Goal: Transaction & Acquisition: Purchase product/service

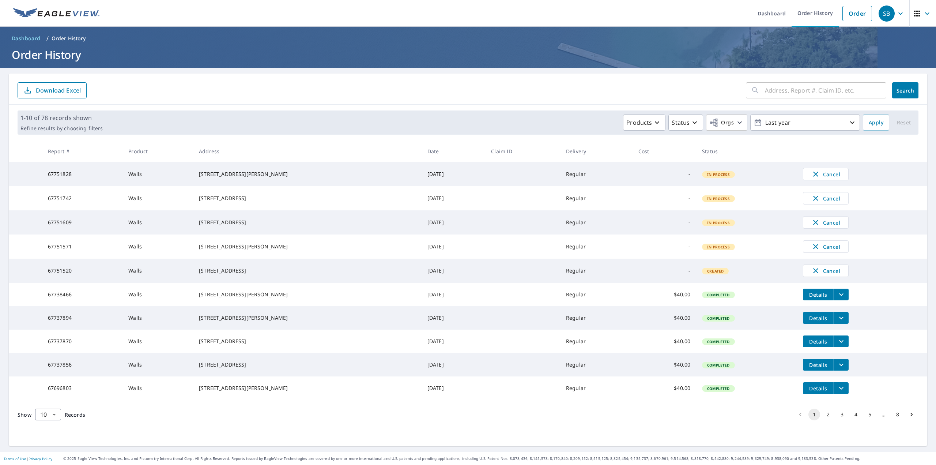
click at [789, 99] on input "text" at bounding box center [825, 90] width 121 height 20
type input "550 gold"
click button "Search" at bounding box center [905, 90] width 26 height 16
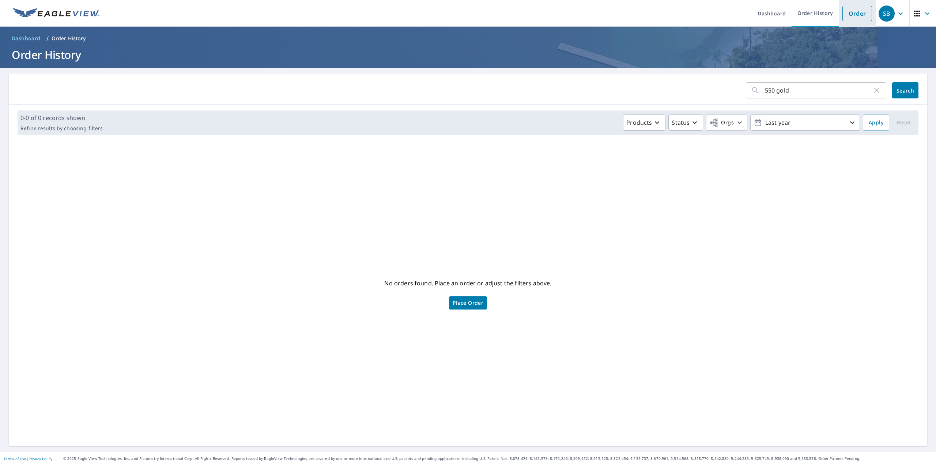
click at [844, 15] on link "Order" at bounding box center [857, 13] width 30 height 15
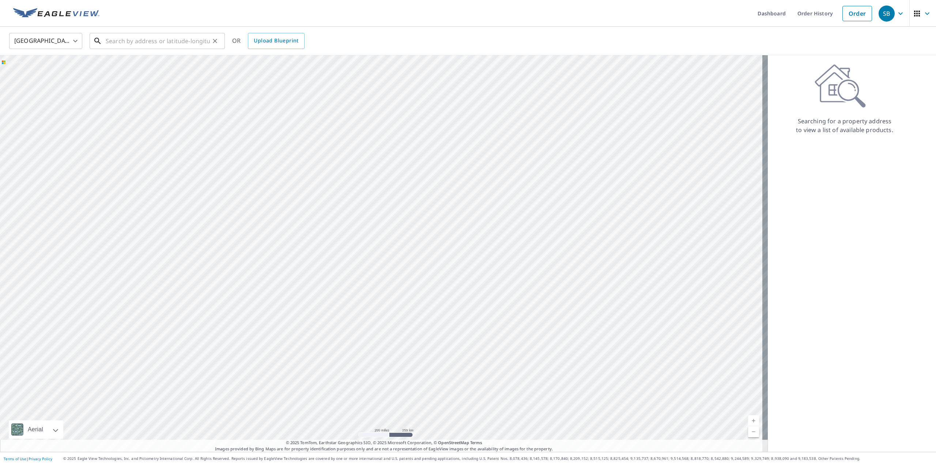
click at [163, 41] on input "text" at bounding box center [158, 41] width 104 height 20
paste input "[STREET_ADDRESS]"
click at [151, 67] on p "[GEOGRAPHIC_DATA]" at bounding box center [161, 70] width 115 height 7
type input "[STREET_ADDRESS]"
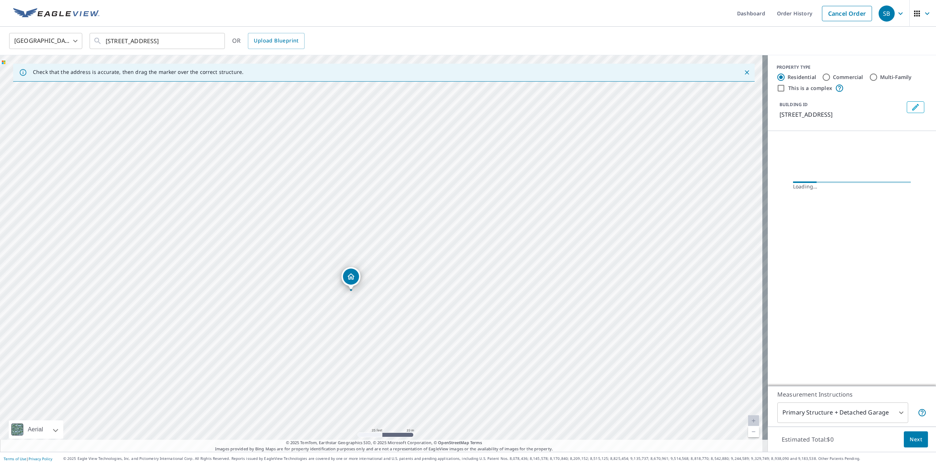
drag, startPoint x: 385, startPoint y: 280, endPoint x: 389, endPoint y: 249, distance: 30.6
click at [389, 250] on div "[STREET_ADDRESS]" at bounding box center [384, 253] width 768 height 396
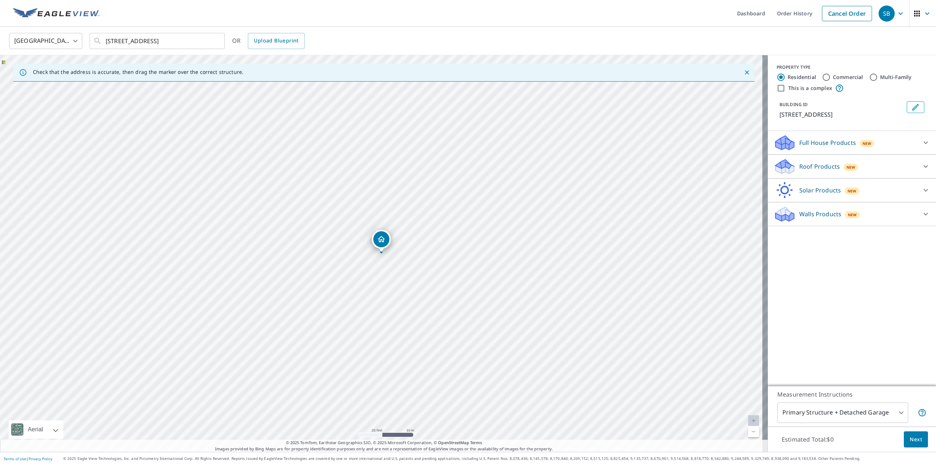
click at [791, 213] on div "Walls Products New" at bounding box center [845, 213] width 143 height 17
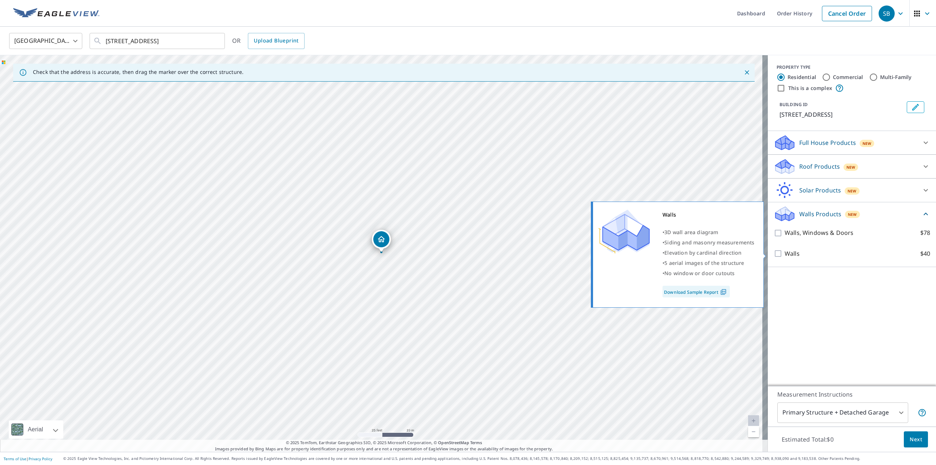
click at [784, 253] on p "Walls" at bounding box center [791, 253] width 15 height 9
click at [784, 253] on input "Walls $40" at bounding box center [779, 253] width 11 height 9
checkbox input "true"
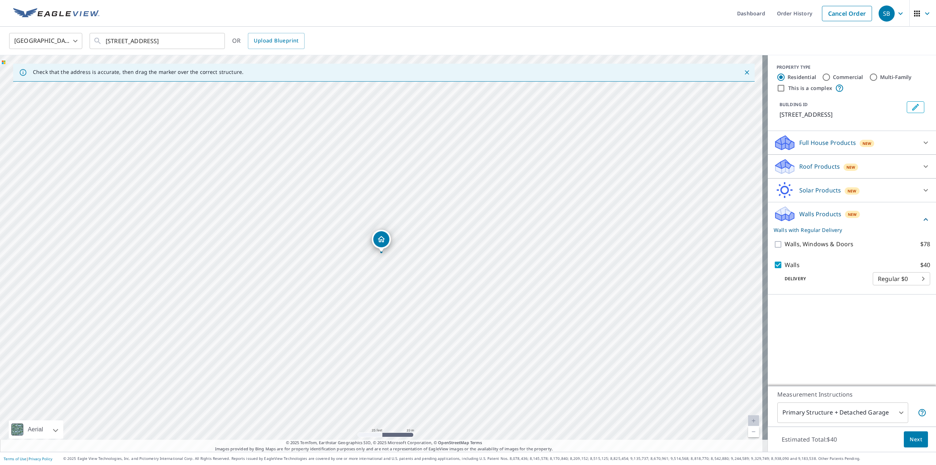
click at [864, 359] on div "PROPERTY TYPE Residential Commercial Multi-Family This is a complex BUILDING ID…" at bounding box center [852, 220] width 168 height 330
click at [910, 438] on span "Next" at bounding box center [916, 439] width 12 height 9
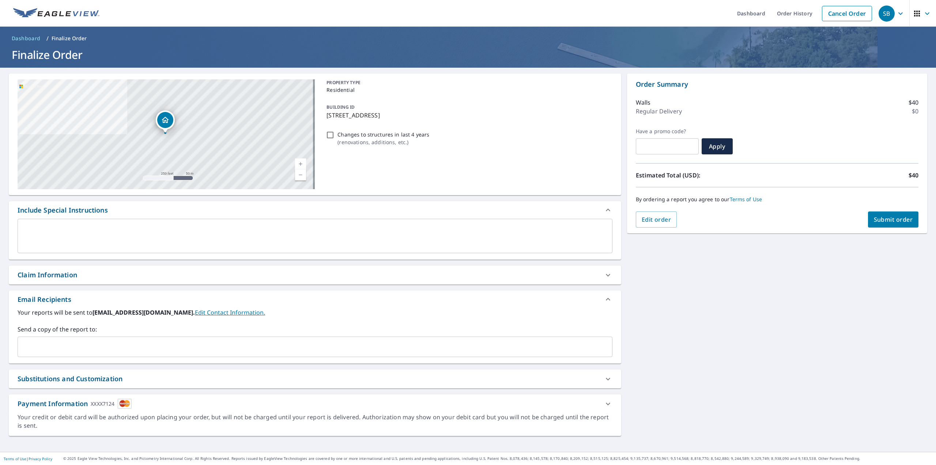
click at [894, 220] on span "Submit order" at bounding box center [893, 219] width 39 height 8
checkbox input "true"
